Goal: Transaction & Acquisition: Purchase product/service

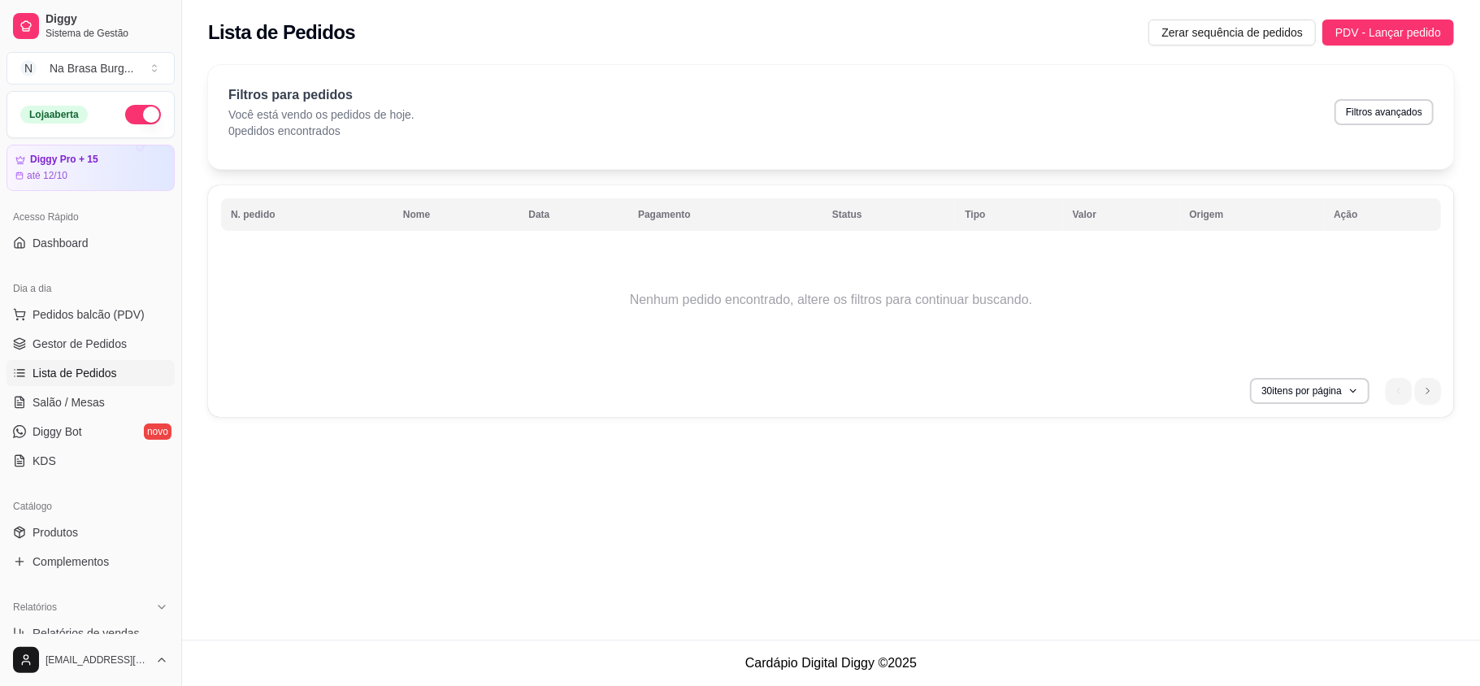
scroll to position [108, 0]
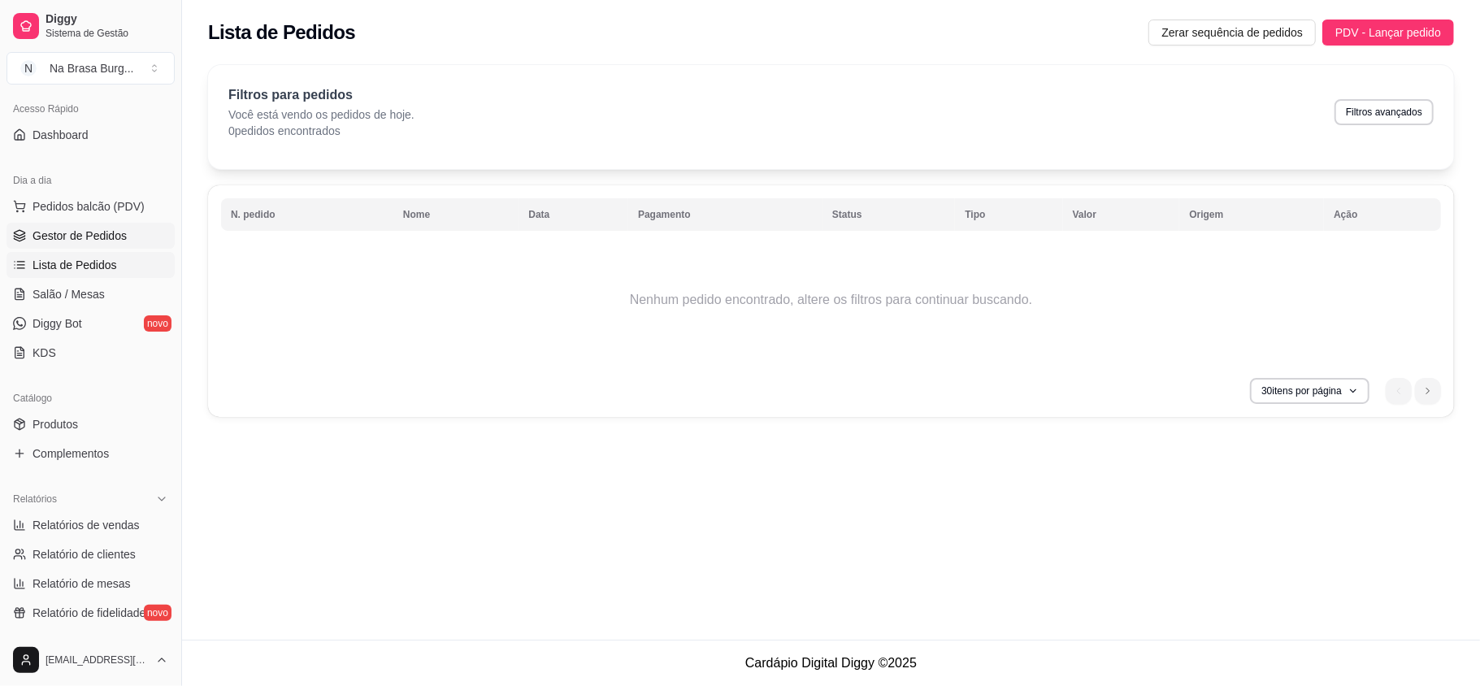
click at [115, 223] on link "Gestor de Pedidos" at bounding box center [91, 236] width 168 height 26
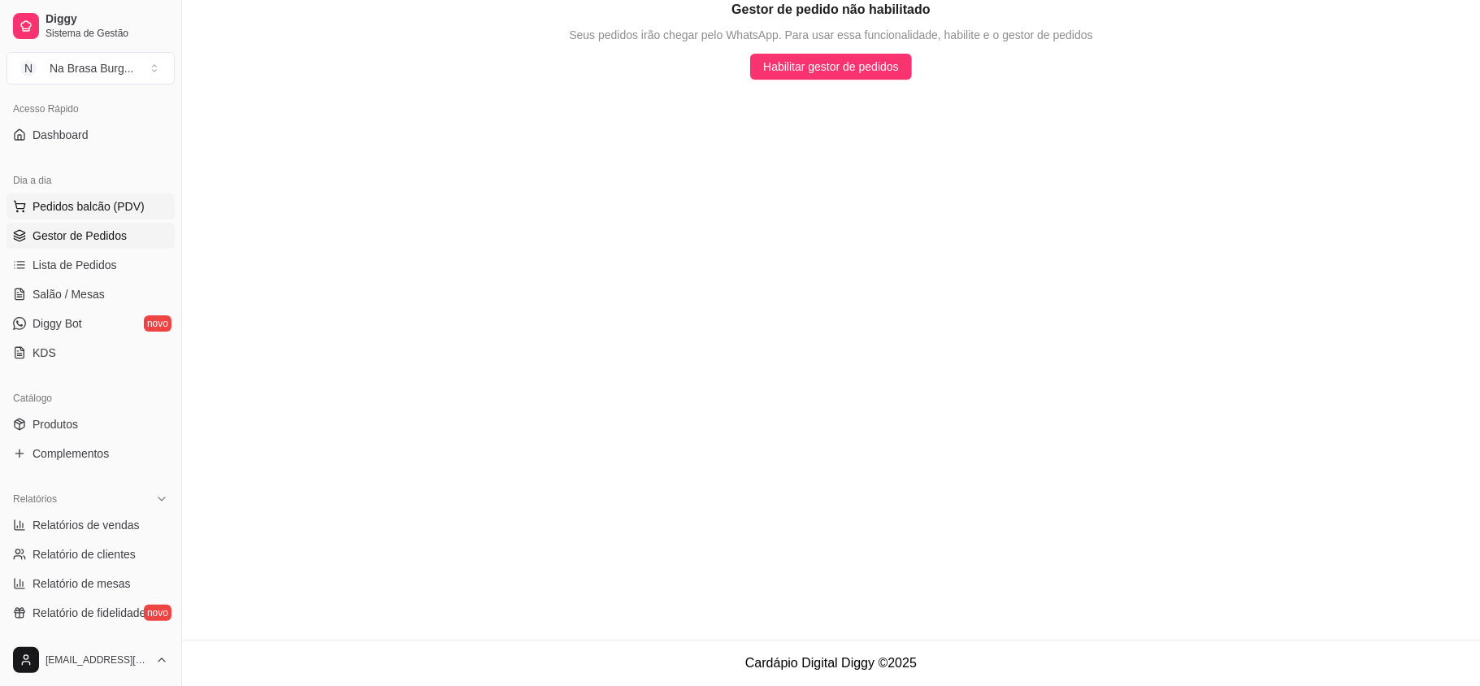
click at [115, 209] on span "Pedidos balcão (PDV)" at bounding box center [89, 206] width 112 height 16
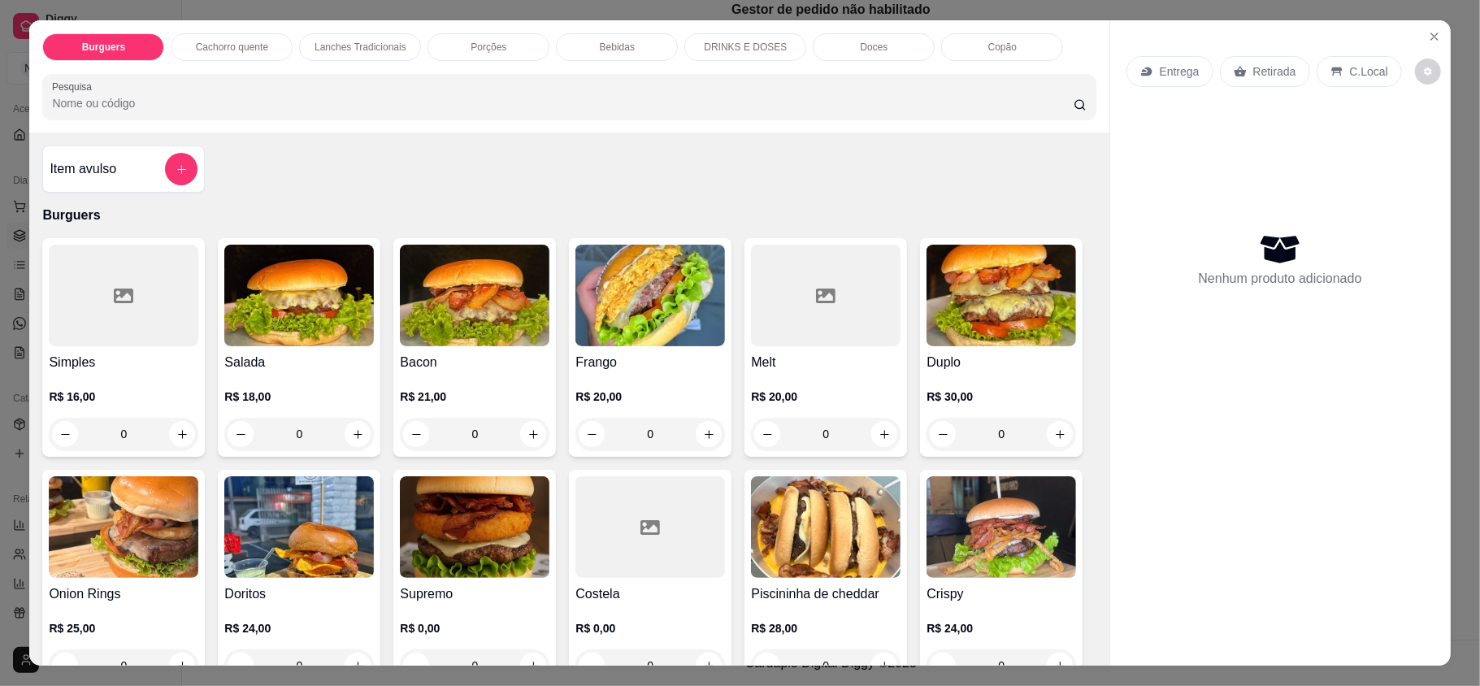
click at [280, 320] on img at bounding box center [299, 296] width 150 height 102
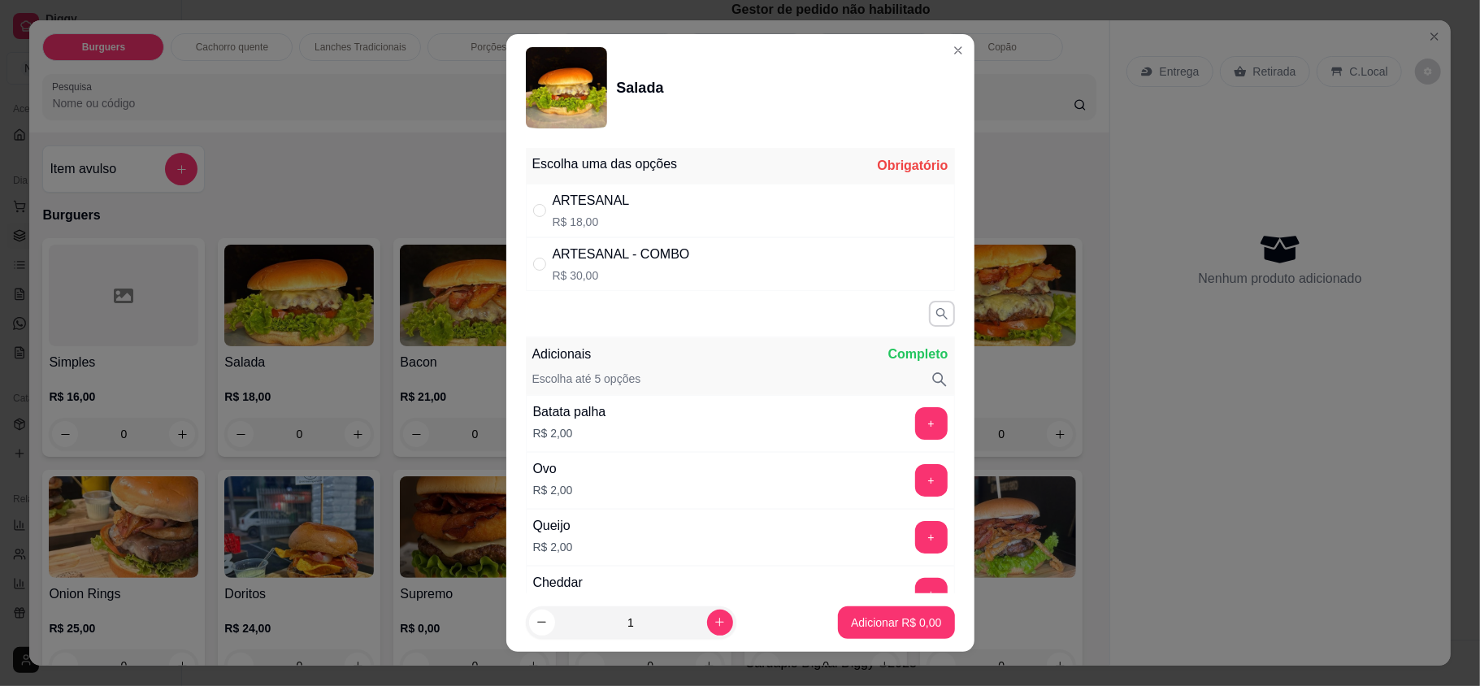
click at [659, 193] on div "ARTESANAL R$ 18,00" at bounding box center [740, 211] width 429 height 54
radio input "true"
click at [863, 622] on p "Adicionar R$ 18,00" at bounding box center [893, 623] width 97 height 16
type input "1"
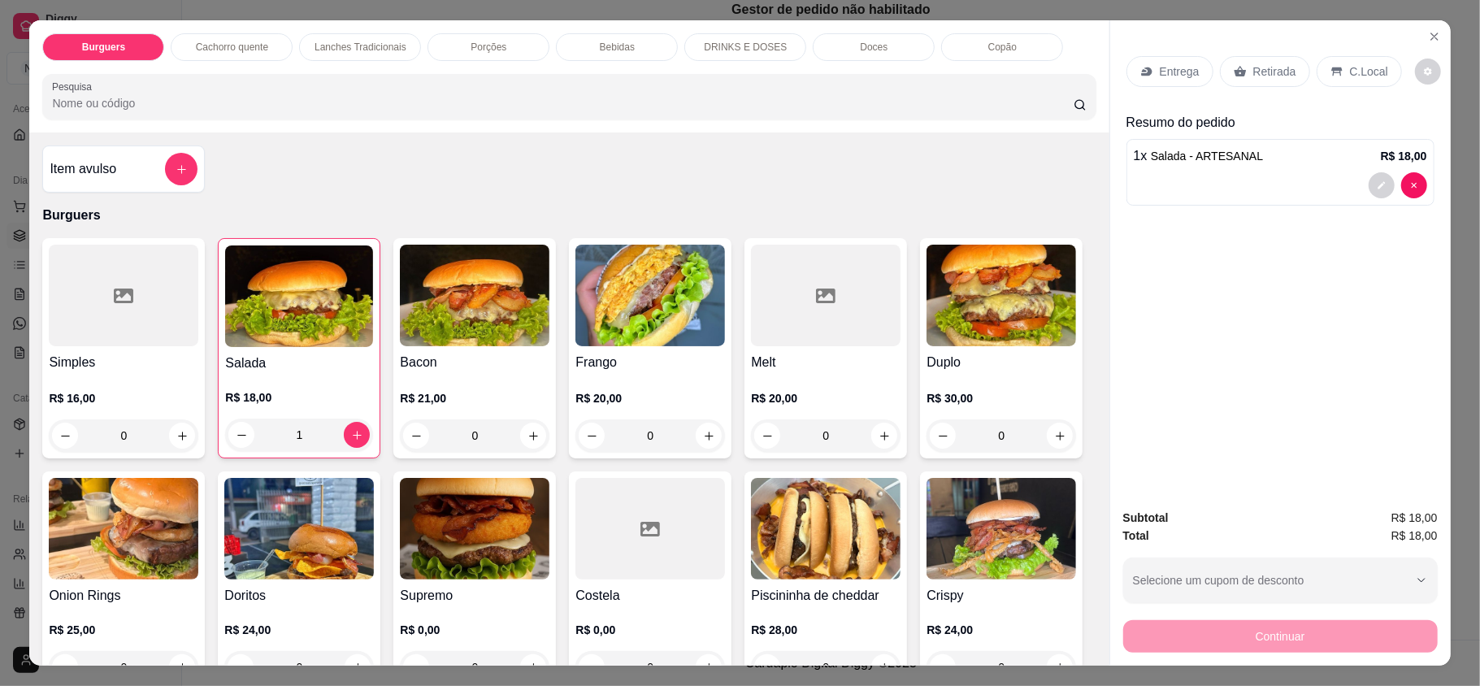
click at [1146, 72] on icon at bounding box center [1147, 71] width 13 height 13
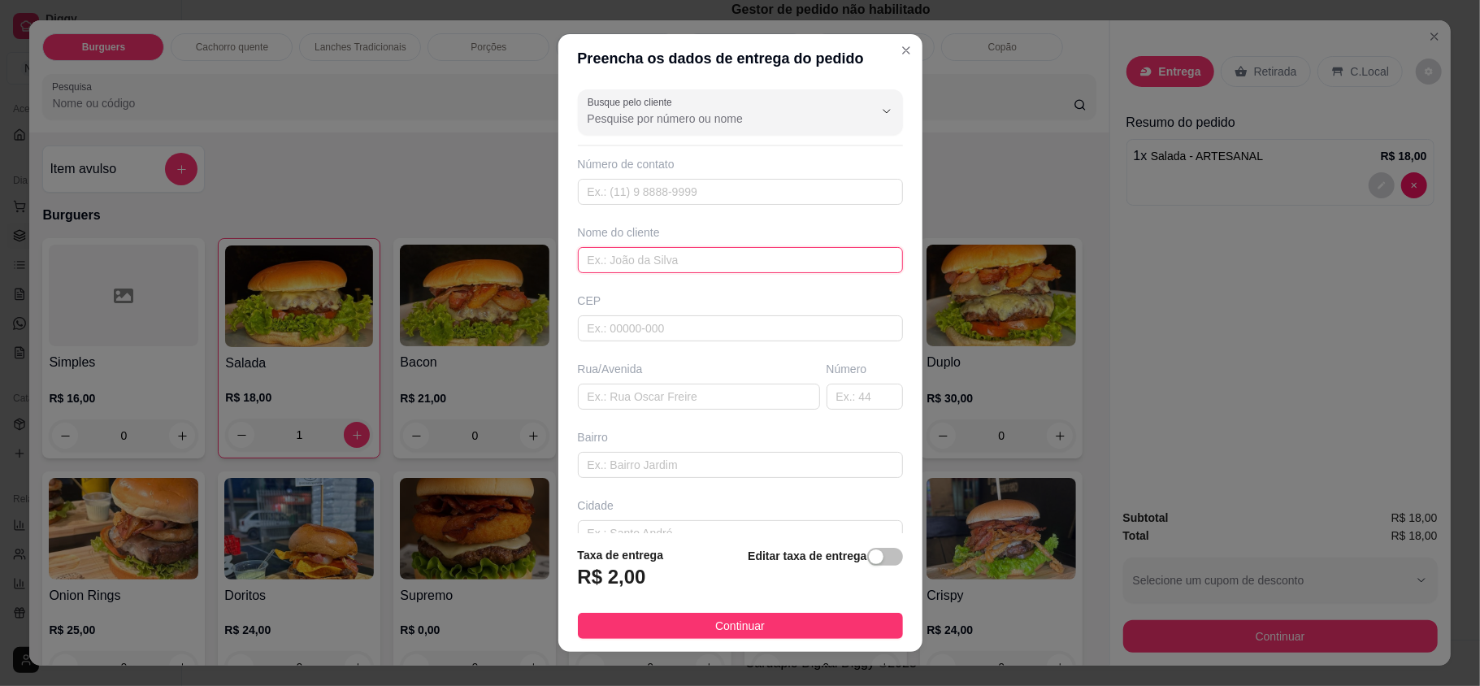
click at [782, 270] on input "text" at bounding box center [740, 260] width 325 height 26
type input "d"
click at [808, 621] on button "Continuar" at bounding box center [740, 626] width 325 height 26
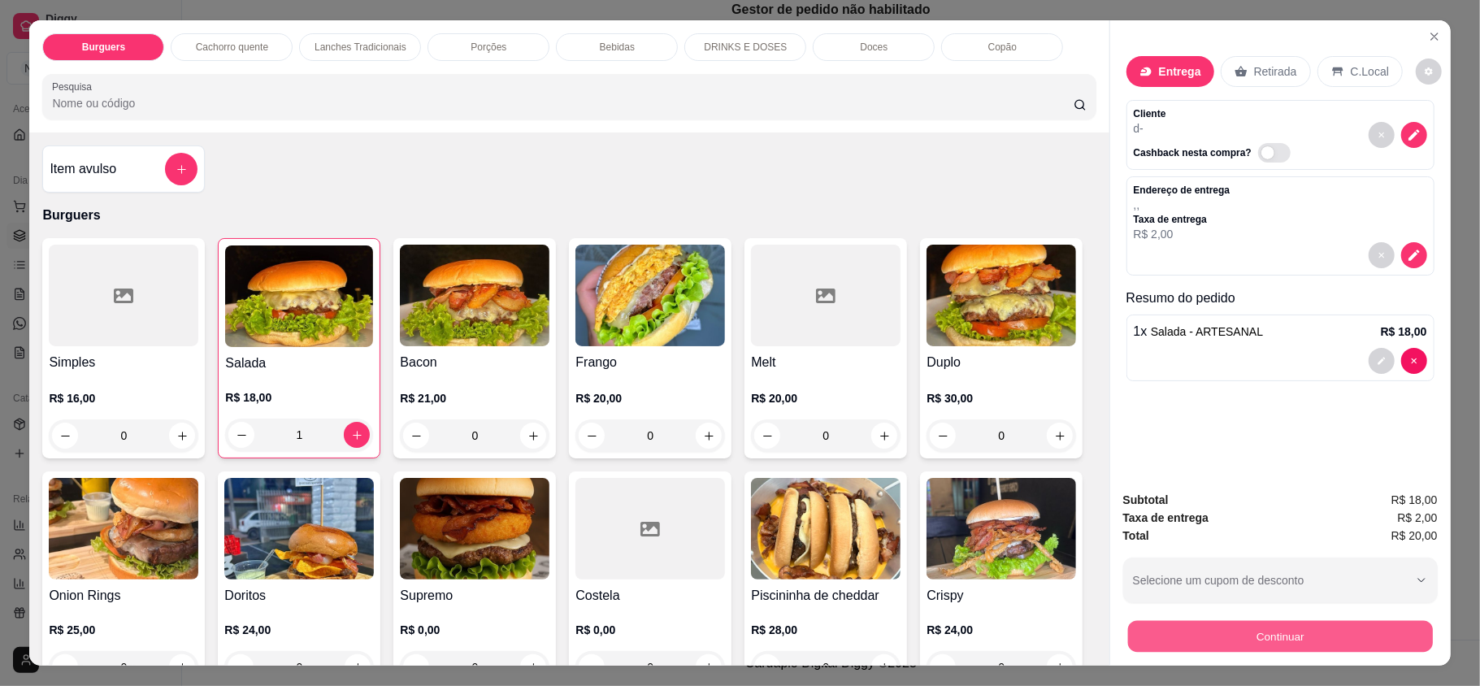
click at [1161, 644] on button "Continuar" at bounding box center [1280, 636] width 305 height 32
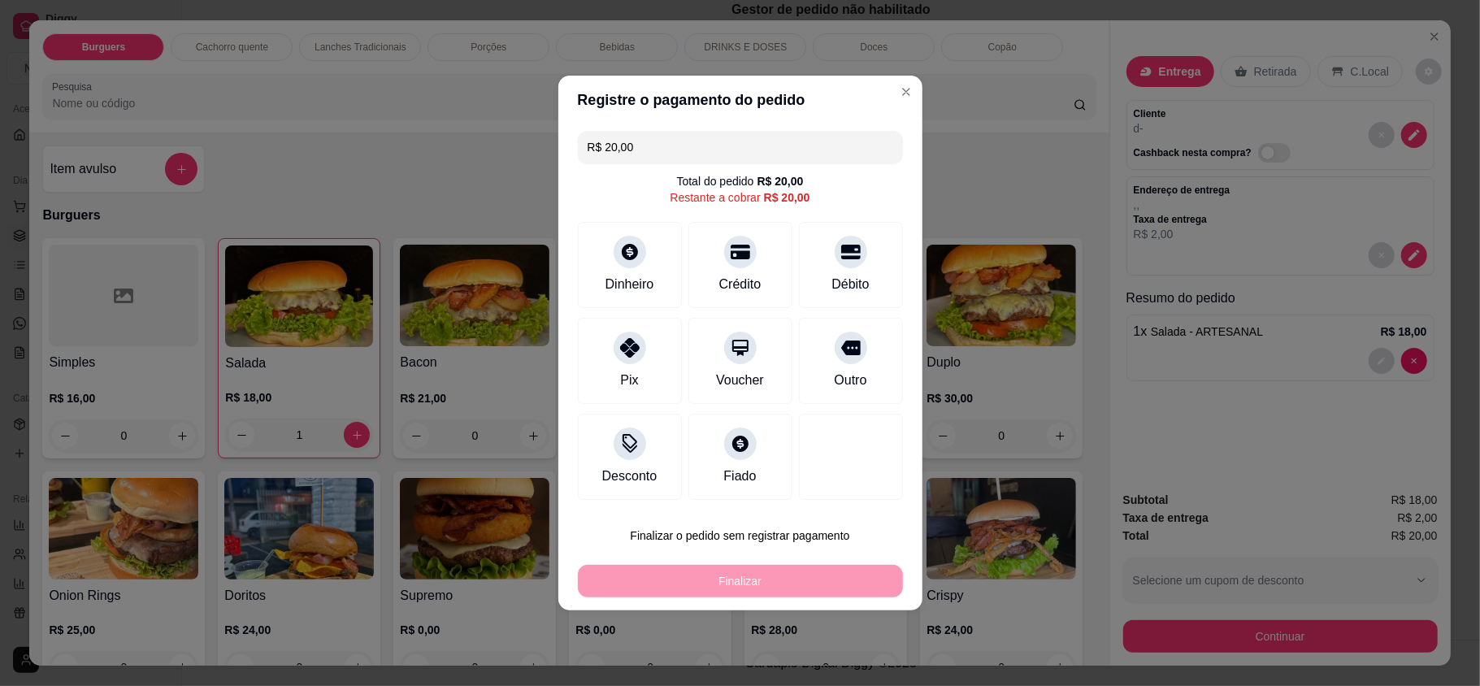
click at [735, 246] on icon at bounding box center [741, 252] width 20 height 15
type input "R$ 0,00"
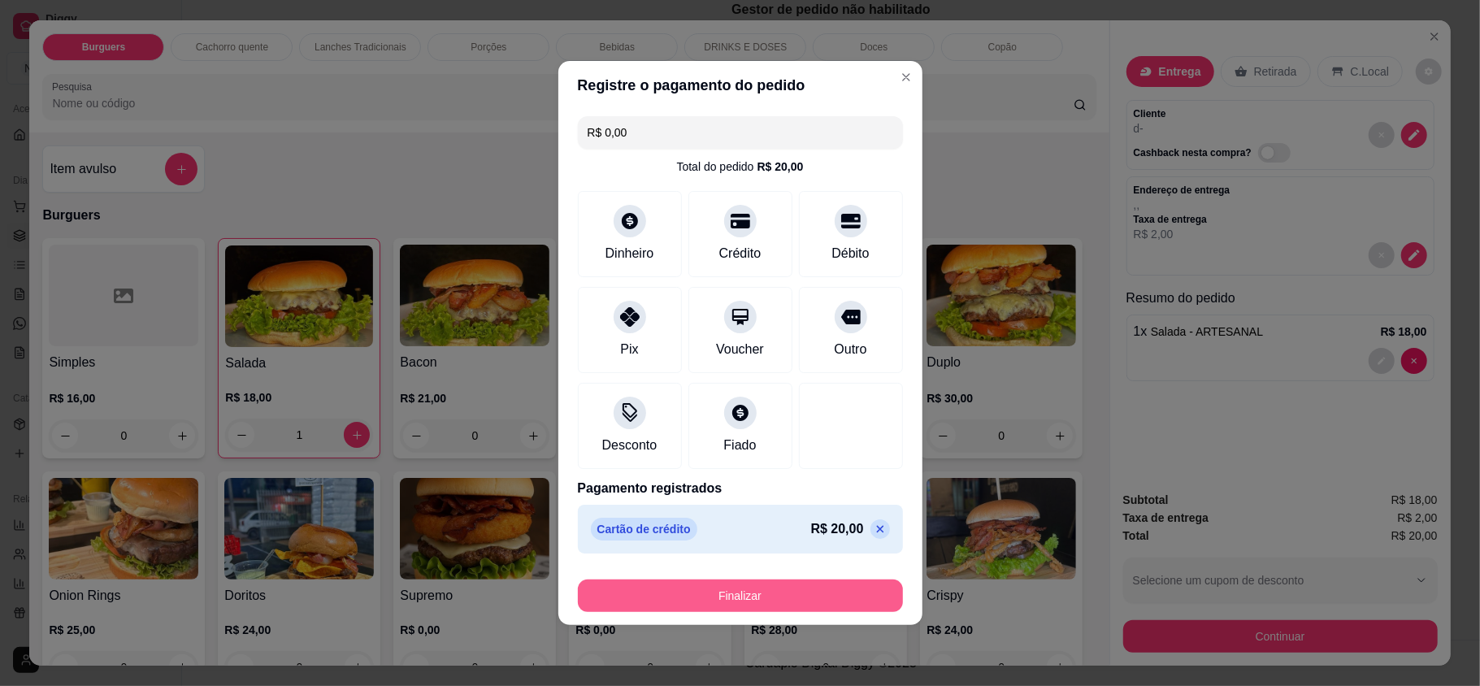
click at [753, 605] on button "Finalizar" at bounding box center [740, 596] width 325 height 33
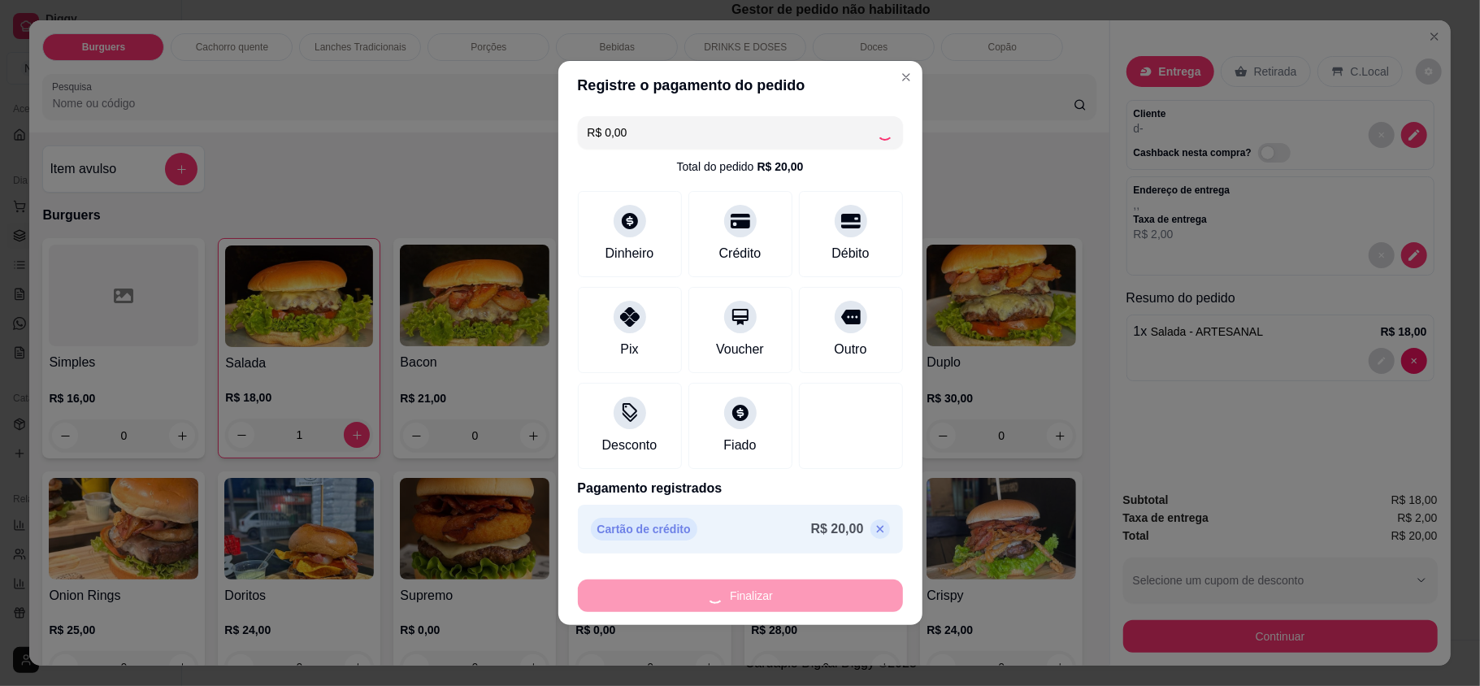
type input "0"
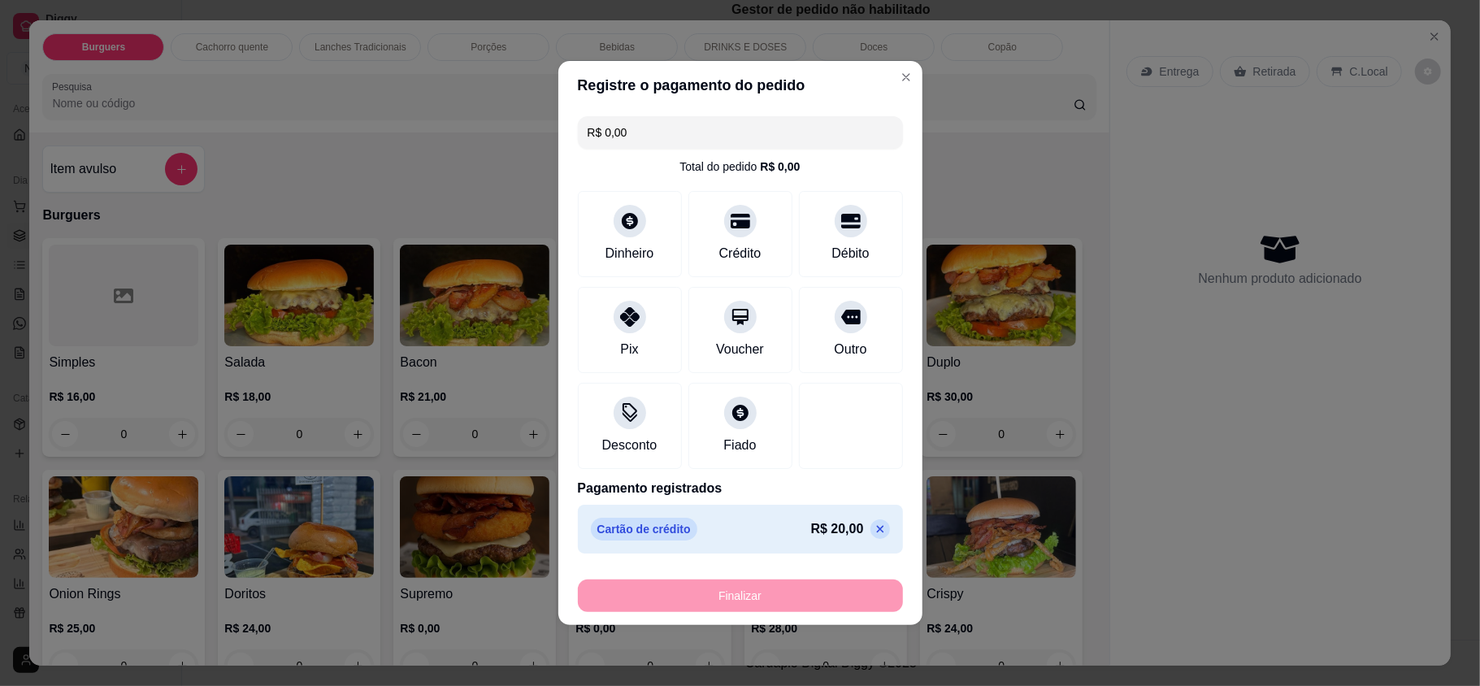
type input "-R$ 20,00"
